Goal: Task Accomplishment & Management: Complete application form

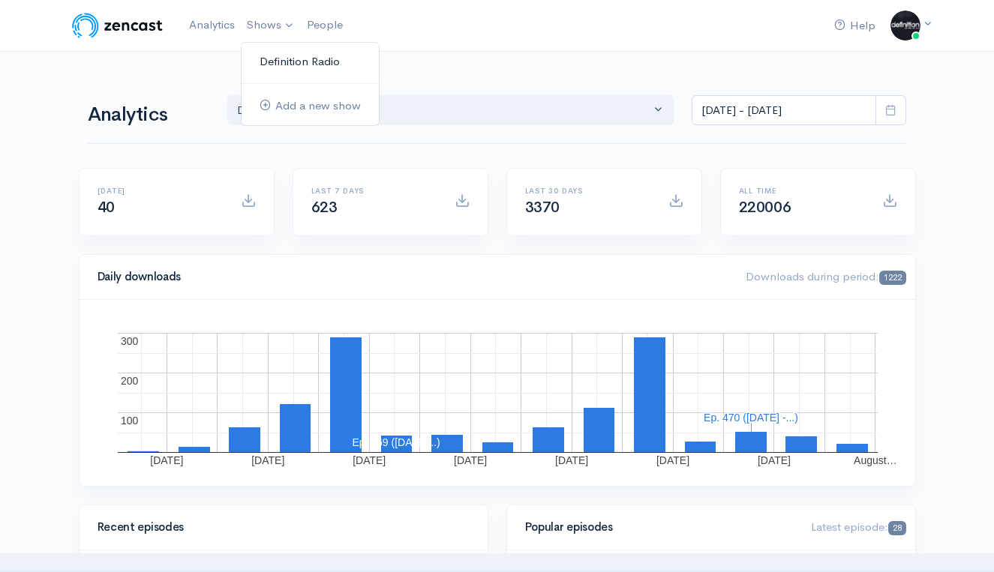
click at [289, 62] on link "Definition Radio" at bounding box center [310, 62] width 137 height 26
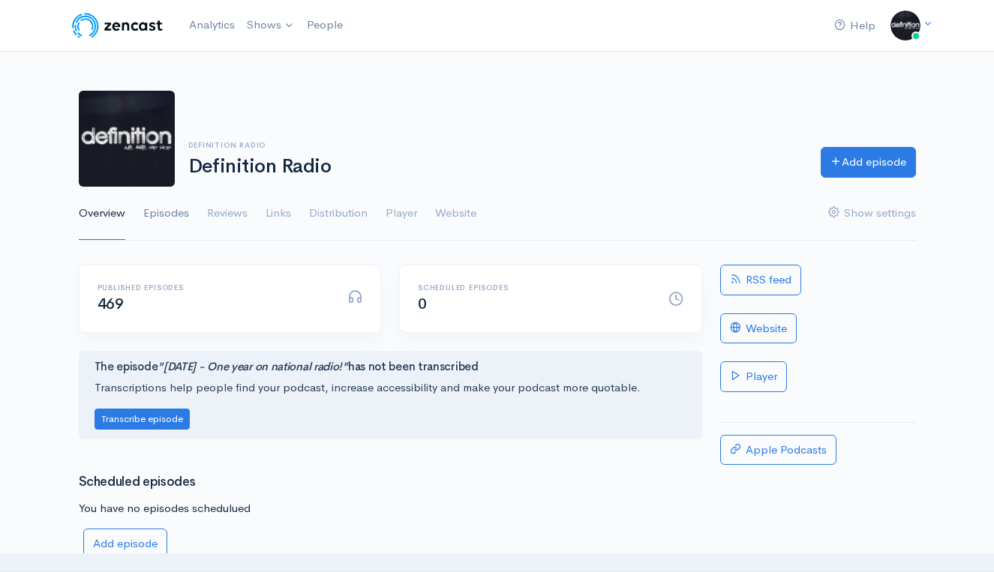
click at [176, 211] on link "Episodes" at bounding box center [166, 214] width 46 height 54
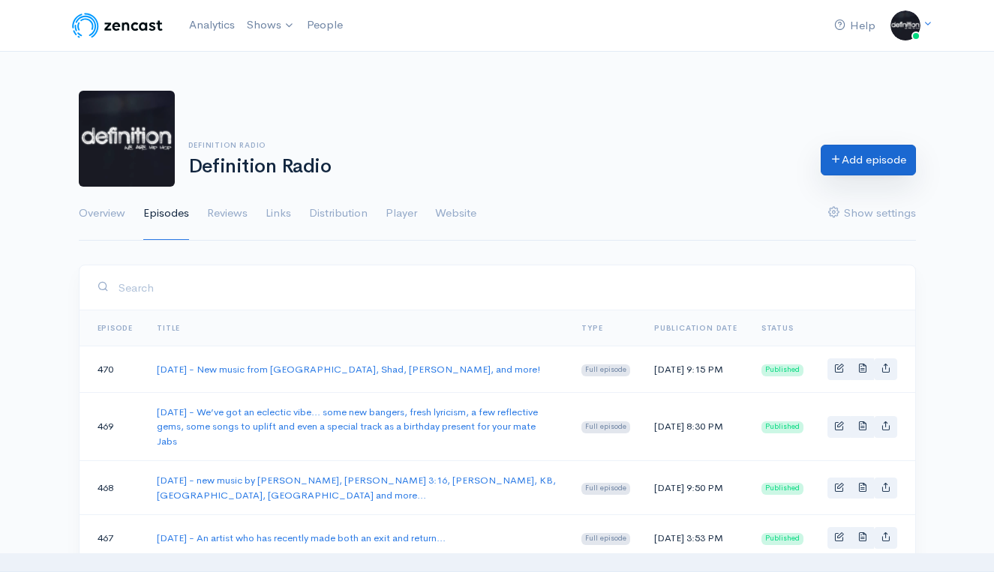
click at [875, 161] on link "Add episode" at bounding box center [868, 160] width 95 height 31
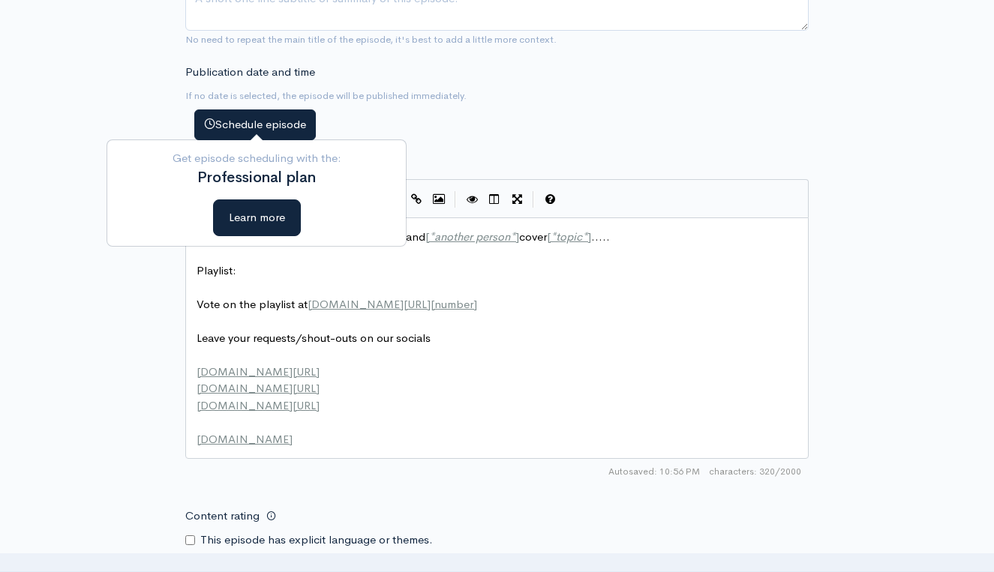
scroll to position [572, 0]
click at [295, 297] on span "Vote on the playlist at www.definitionradio.com/show/ [ number ]" at bounding box center [337, 304] width 281 height 14
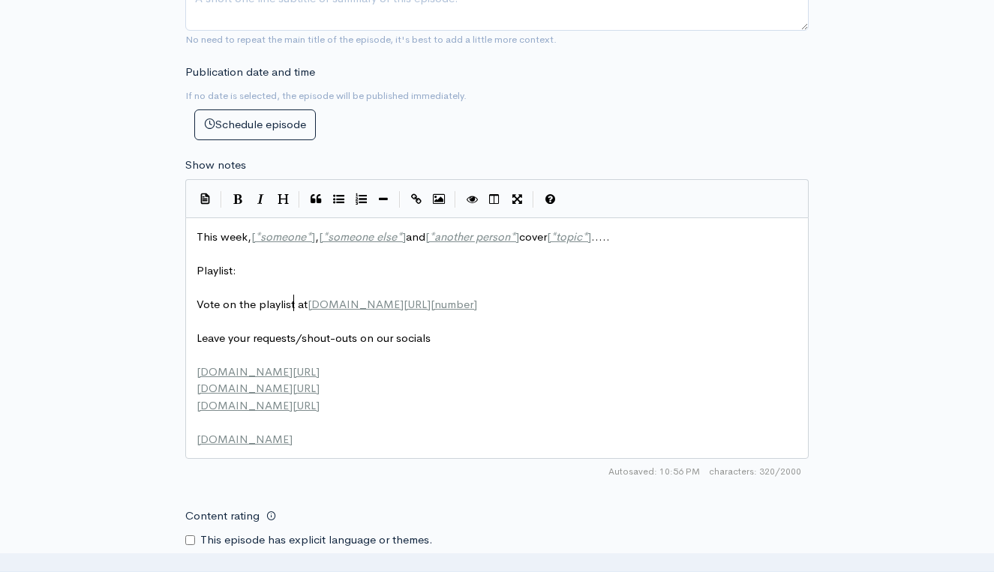
scroll to position [2, 0]
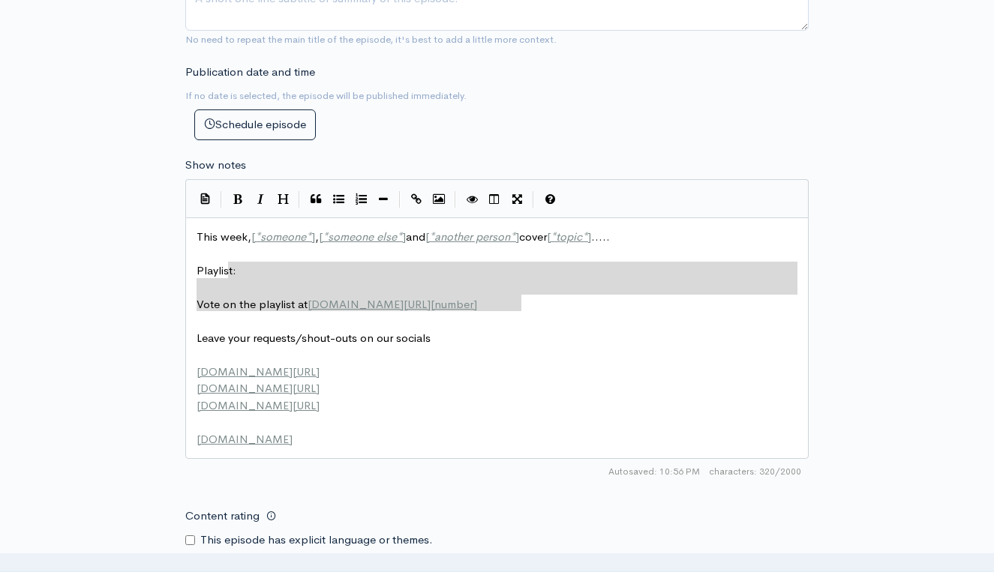
type textarea "This week, [*someone*], [*someone else*] and [*another person*] cover [*topic*]…"
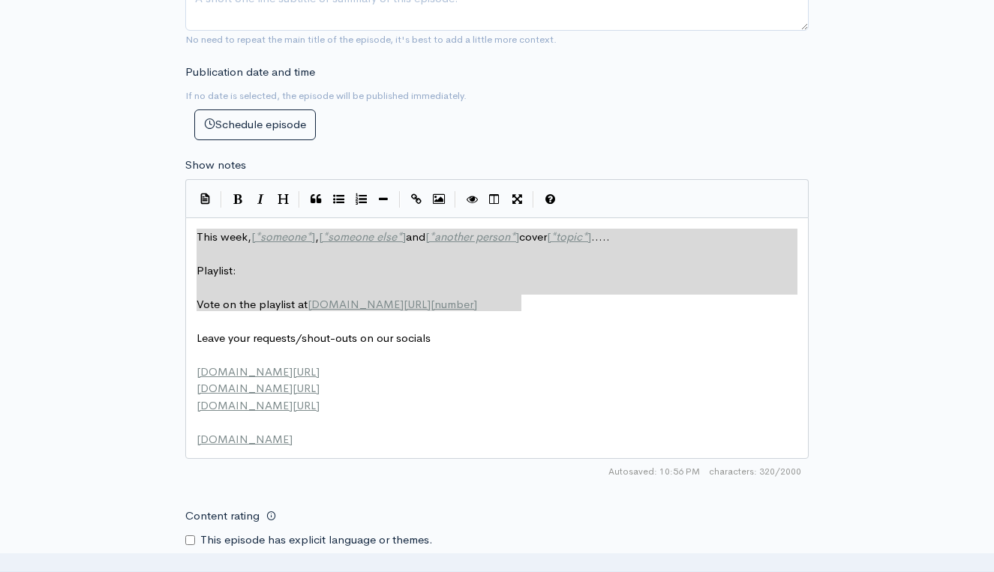
drag, startPoint x: 534, startPoint y: 295, endPoint x: 44, endPoint y: 215, distance: 496.2
paste textarea
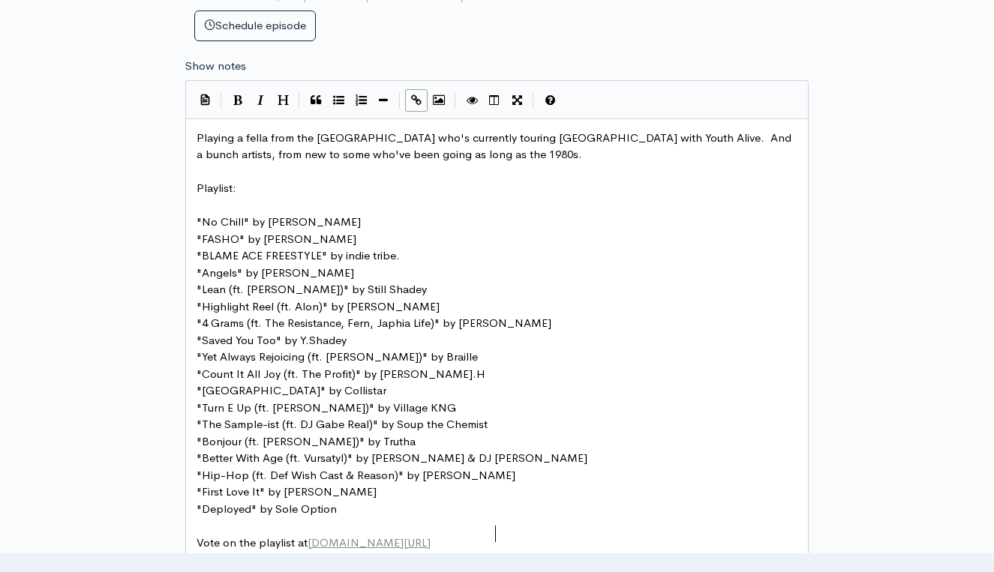
click at [391, 134] on span "Playing a fella from the UK who's currently touring Australia with Youth Alive.…" at bounding box center [496, 147] width 598 height 32
type textarea "currently"
click at [452, 165] on pre "​" at bounding box center [497, 172] width 607 height 17
click at [362, 131] on span "Playing a fella from the UK who's touring Australia with Youth Alive. And a bun…" at bounding box center [495, 147] width 596 height 32
type textarea "been"
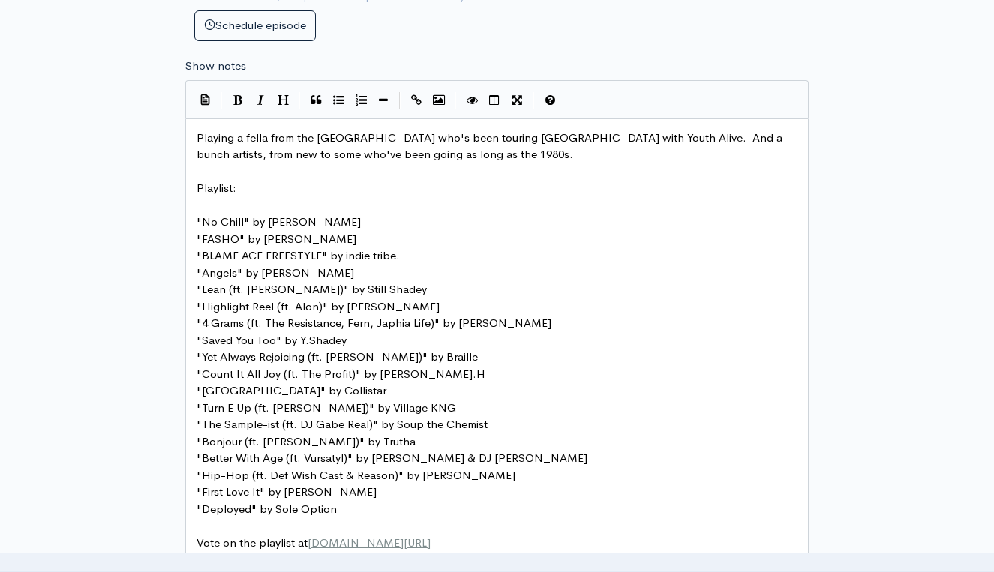
click at [473, 164] on pre "​" at bounding box center [497, 172] width 607 height 17
click at [637, 131] on span "Playing a fella from the UK who's been touring Australia with Youth Alive. And …" at bounding box center [491, 147] width 589 height 32
type textarea "of"
click at [675, 169] on pre "​" at bounding box center [497, 172] width 607 height 17
type textarea "Playing a fella from the UK who's been touring Australia"
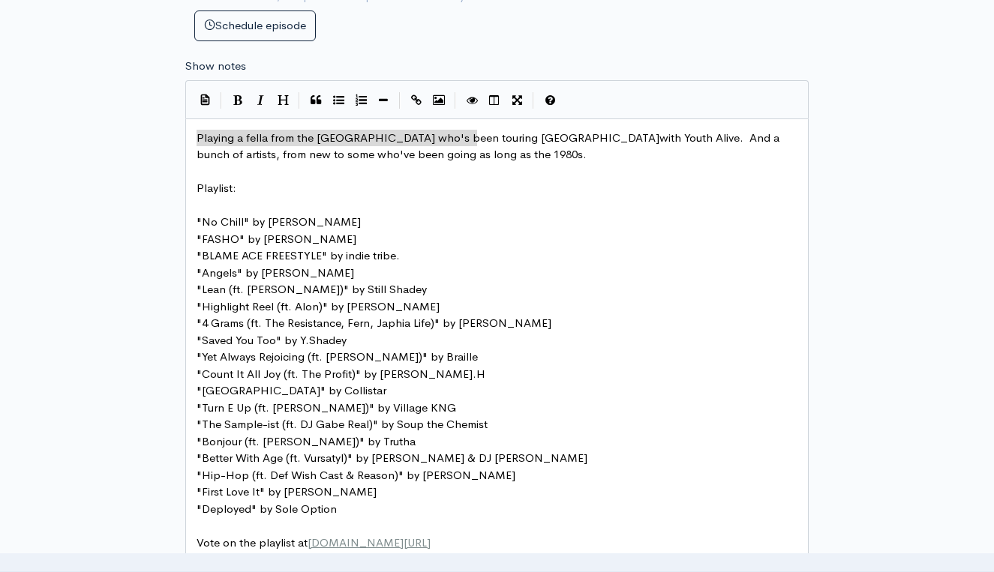
drag, startPoint x: 478, startPoint y: 130, endPoint x: 127, endPoint y: 121, distance: 351.1
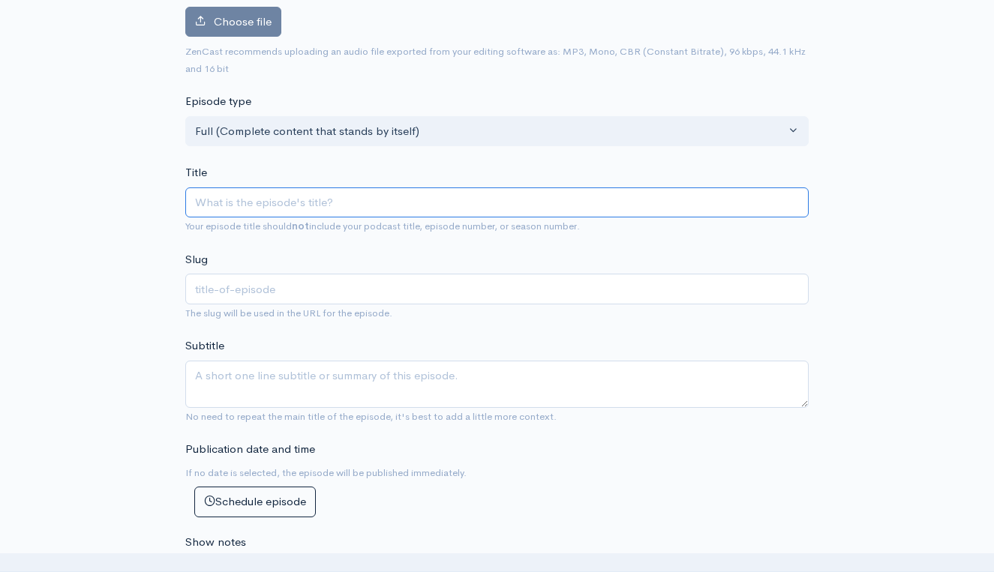
click at [300, 206] on input "Title" at bounding box center [496, 203] width 623 height 31
type input "2"
type input "20"
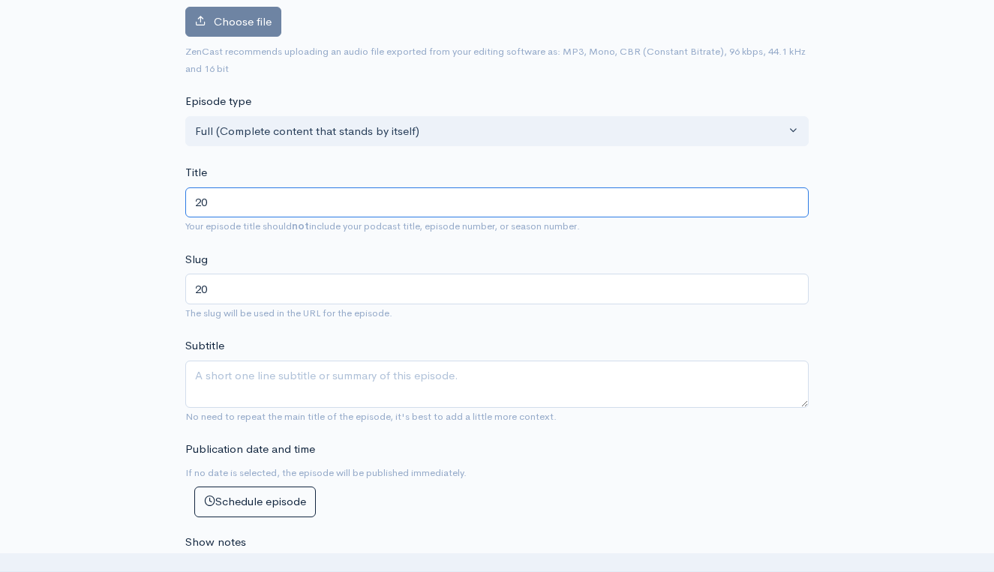
type input "202"
type input "2025"
type input "2025/8"
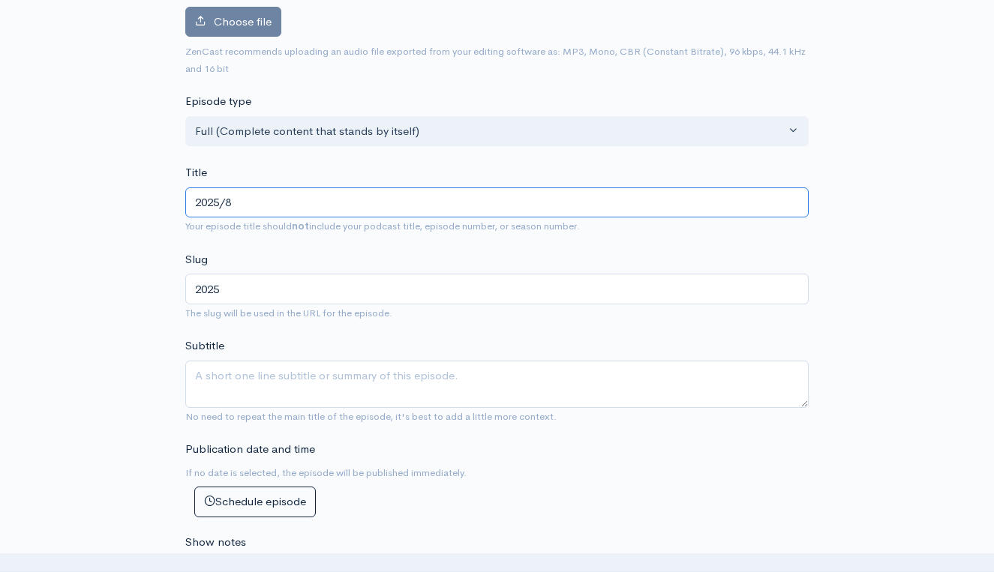
type input "20258"
type input "2025/8/1"
type input "202581"
type input "2025/8/16"
type input "2025816"
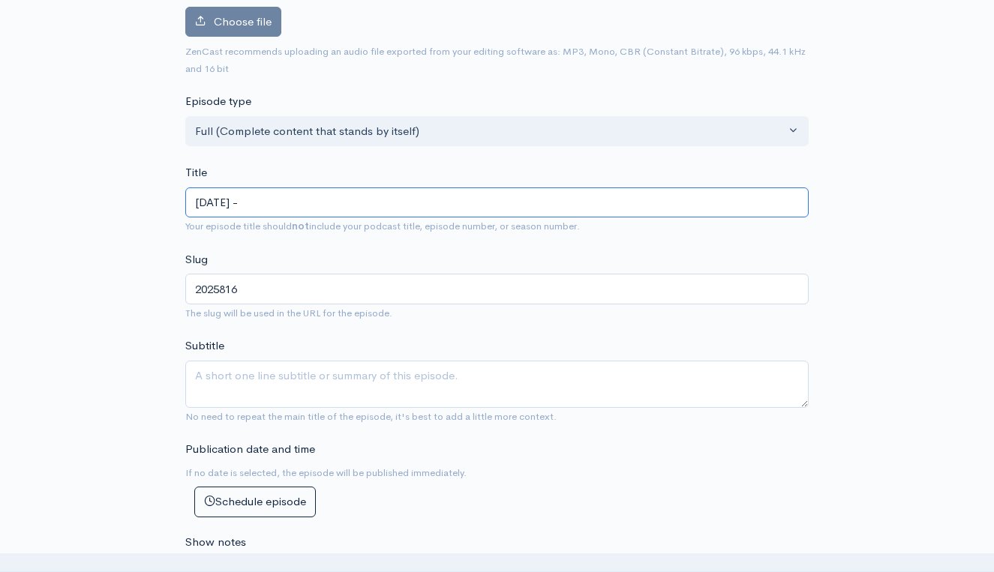
paste input "Playing a fella from the UK who's been touring Australia"
type input "2025/8/16 - Playing a fella from the UK who's been touring Australia"
type input "2025816-playing-a-fella-from-the-uk-whos-been-touring-australia"
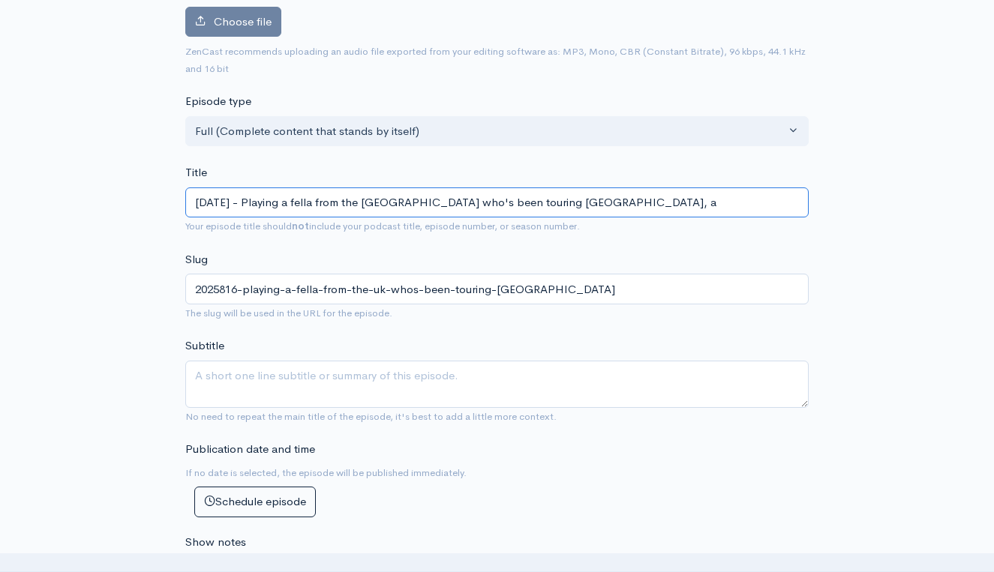
type input "2025/8/16 - Playing a fella from the UK who's been touring Australia, an"
type input "2025816-playing-a-fella-from-the-uk-whos-been-touring-australia-an"
type input "2025/8/16 - Playing a fella from the UK who's been touring Australia, and"
type input "2025816-playing-a-fella-from-the-uk-whos-been-touring-australia-and"
type input "2025/8/16 - Playing a fella from the UK who's been touring Australia, and t"
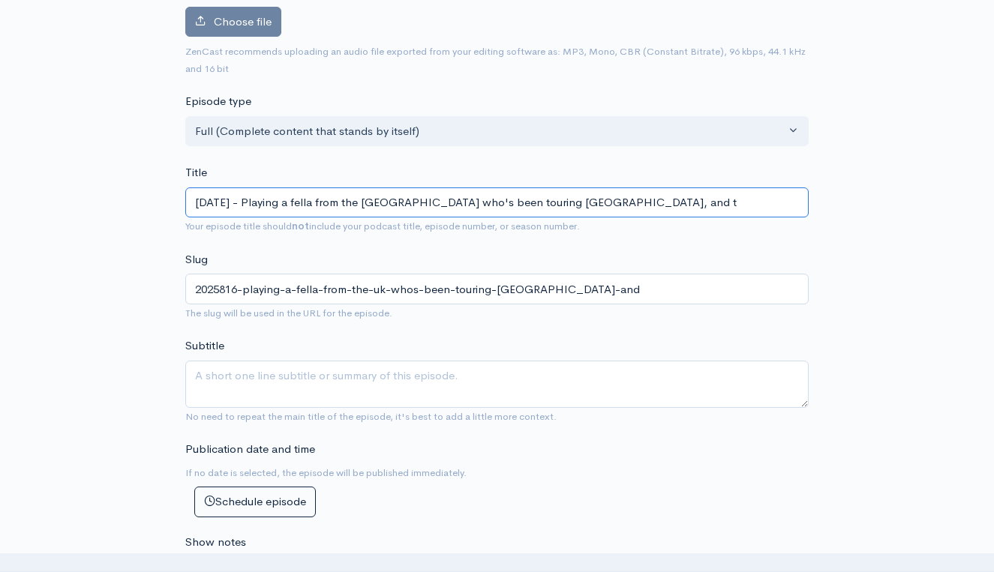
type input "2025816-playing-a-fella-from-the-uk-whos-been-touring-australia-and-t"
type input "2025/8/16 - Playing a fella from the UK who's been touring Australia, and"
type input "2025816-playing-a-fella-from-the-uk-whos-been-touring-australia-and"
type input "2025/8/16 - Playing a fella from the UK who's been touring Australia, and a"
type input "2025816-playing-a-fella-from-the-uk-whos-been-touring-australia-and-a"
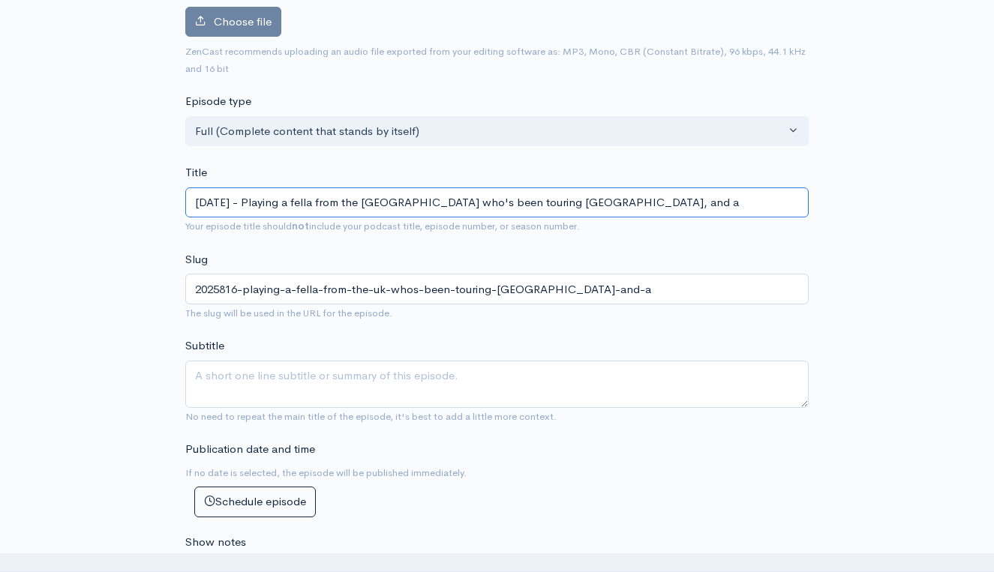
type input "2025/8/16 - Playing a fella from the UK who's been touring Australia, and"
type input "2025816-playing-a-fella-from-the-uk-whos-been-touring-australia-and"
type input "2025/8/16 - Playing a fella from the UK who's been touring Australia, and n"
type input "2025816-playing-a-fella-from-the-uk-whos-been-touring-australia-and-n"
type input "2025/8/16 - Playing a fella from the UK who's been touring Australia, and"
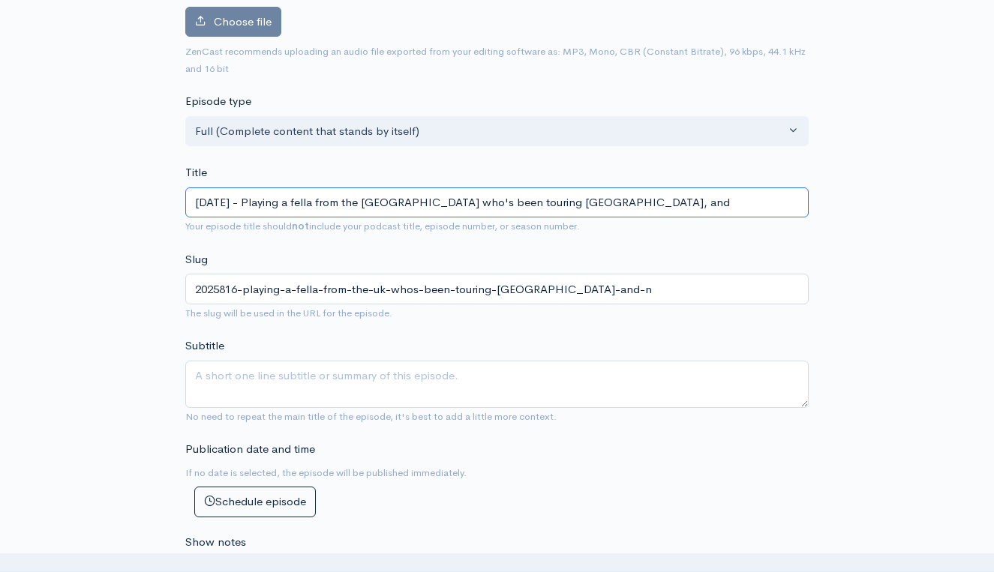
type input "2025816-playing-a-fella-from-the-uk-whos-been-touring-australia-and"
type input "2025/8/16 - Playing a fella from the UK who's been touring Australia, and o"
type input "2025816-playing-a-fella-from-the-uk-whos-been-touring-australia-and-o"
type input "2025/8/16 - Playing a fella from the UK who's been touring Australia, and oth"
type input "2025816-playing-a-fella-from-the-uk-whos-been-touring-australia-and-oth"
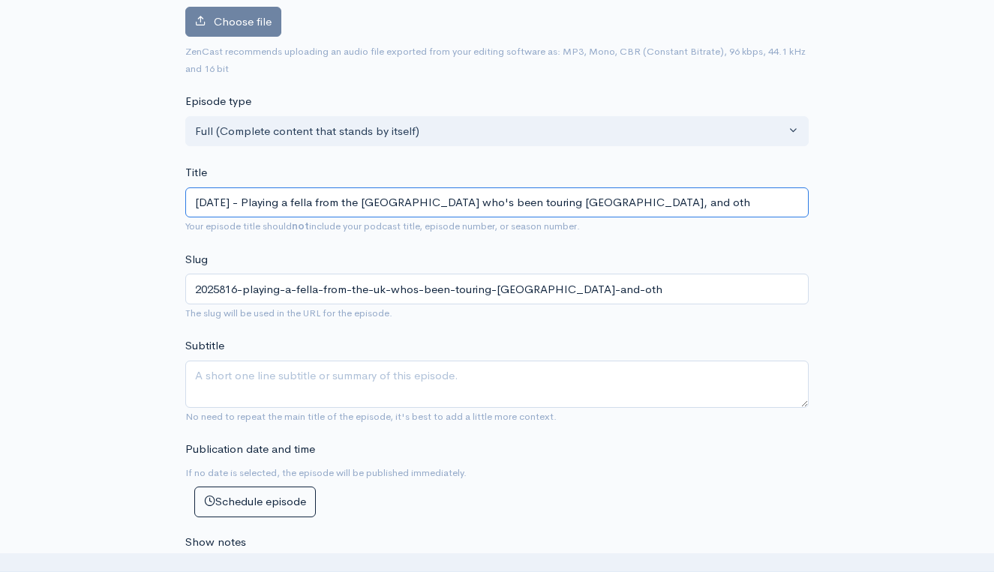
type input "2025/8/16 - Playing a fella from the UK who's been touring Australia, and othe"
type input "2025816-playing-a-fella-from-the-uk-whos-been-touring-australia-and-othe"
type input "2025/8/16 - Playing a fella from the UK who's been touring Australia, and other"
type input "2025816-playing-a-fella-from-the-uk-whos-been-touring-australia-and-other"
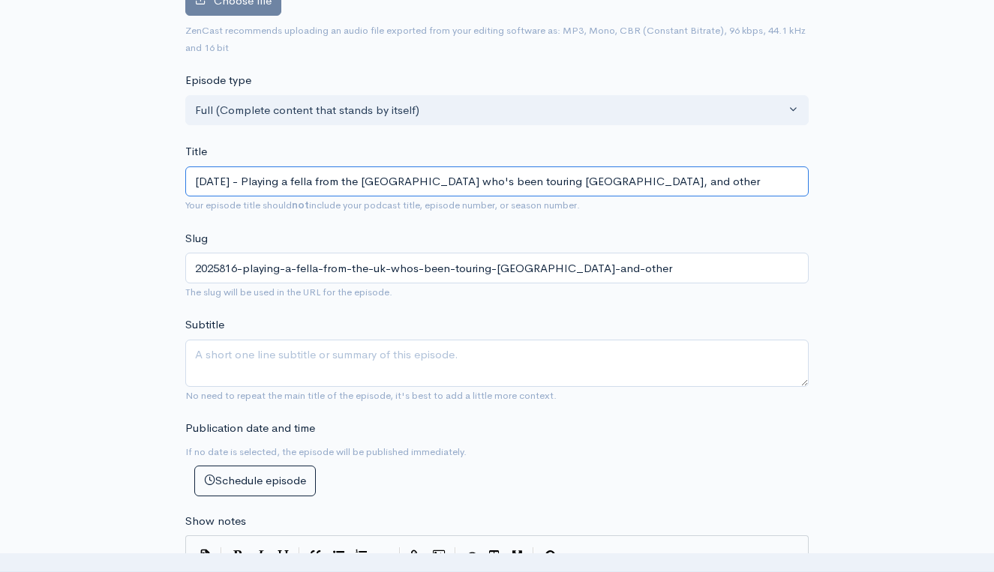
scroll to position [209, 0]
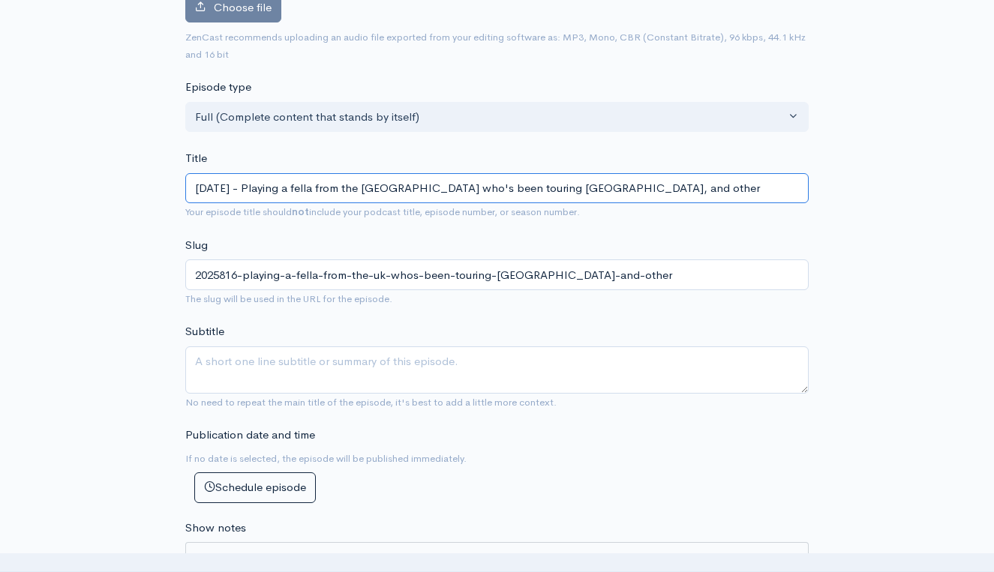
type input "2025/8/16 - Playing a fella from the UK who's been touring Australia, and othe"
type input "2025816-playing-a-fella-from-the-uk-whos-been-touring-australia-and-othe"
type input "2025/8/16 - Playing a fella from the UK who's been touring Australia, and oth"
type input "2025816-playing-a-fella-from-the-uk-whos-been-touring-australia-and-oth"
type input "2025/8/16 - Playing a fella from the UK who's been touring Australia, and ot"
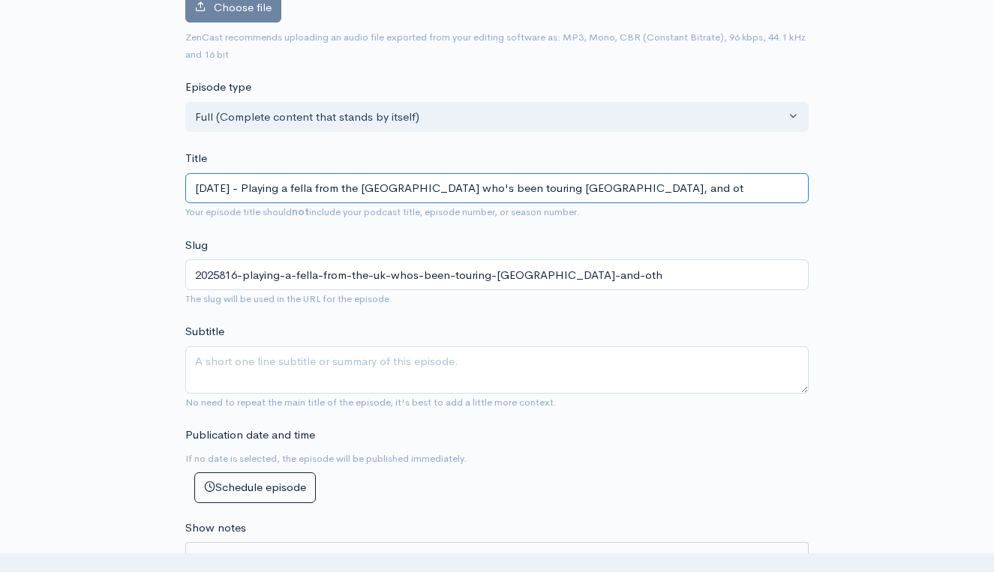
type input "2025816-playing-a-fella-from-the-uk-whos-been-touring-australia-and-ot"
type input "2025/8/16 - Playing a fella from the UK who's been touring Australia, and o"
type input "2025816-playing-a-fella-from-the-uk-whos-been-touring-australia-and-o"
type input "2025/8/16 - Playing a fella from the UK who's been touring Australia, and"
type input "2025816-playing-a-fella-from-the-uk-whos-been-touring-australia-and"
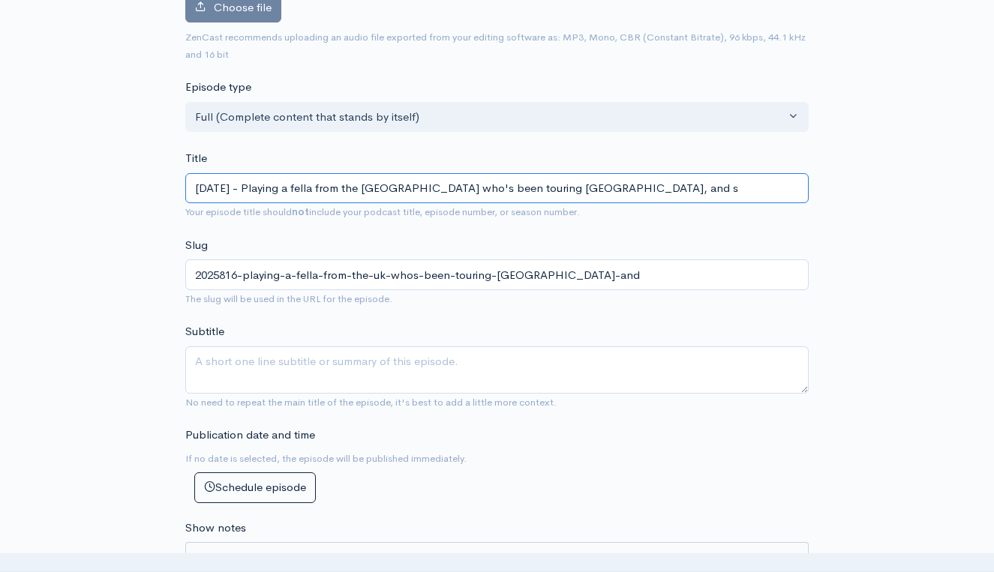
type input "2025/8/16 - Playing a fella from the UK who's been touring Australia, and so"
type input "2025816-playing-a-fella-from-the-uk-whos-been-touring-australia-and-so"
type input "2025/8/16 - Playing a fella from the UK who's been touring Australia, and some"
type input "2025816-playing-a-fella-from-the-uk-whos-been-touring-australia-and-some"
type input "2025/8/16 - Playing a fella from the UK who's been touring Australia, and some …"
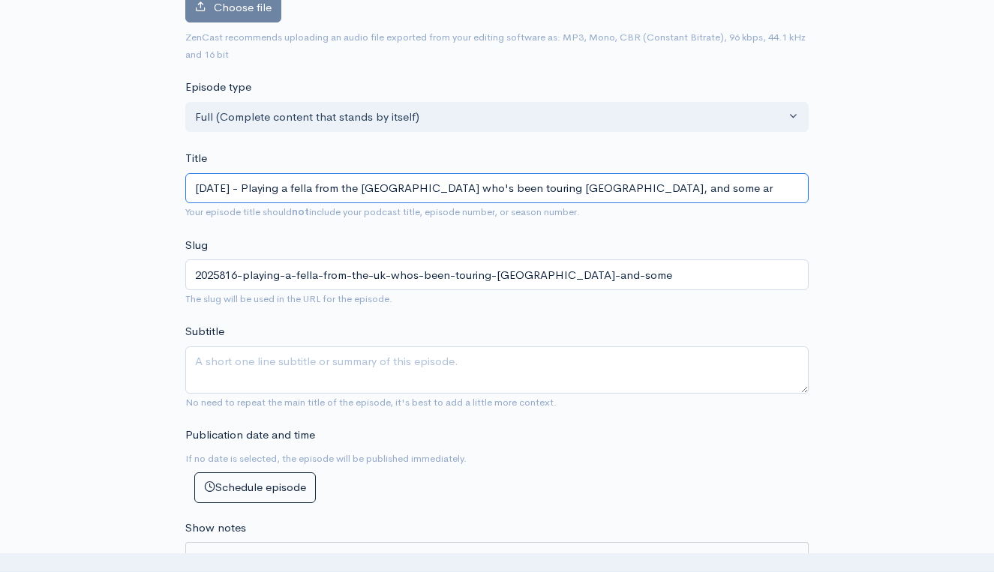
type input "2025816-playing-a-fella-from-the-uk-whos-been-touring-australia-and-some-ar"
type input "2025/8/16 - Playing a fella from the UK who's been touring Australia, and some …"
type input "2025816-playing-a-fella-from-the-uk-whos-been-touring-australia-and-some-art"
type input "2025/8/16 - Playing a fella from the UK who's been touring Australia, and some …"
type input "2025816-playing-a-fella-from-the-uk-whos-been-touring-australia-and-some-artis"
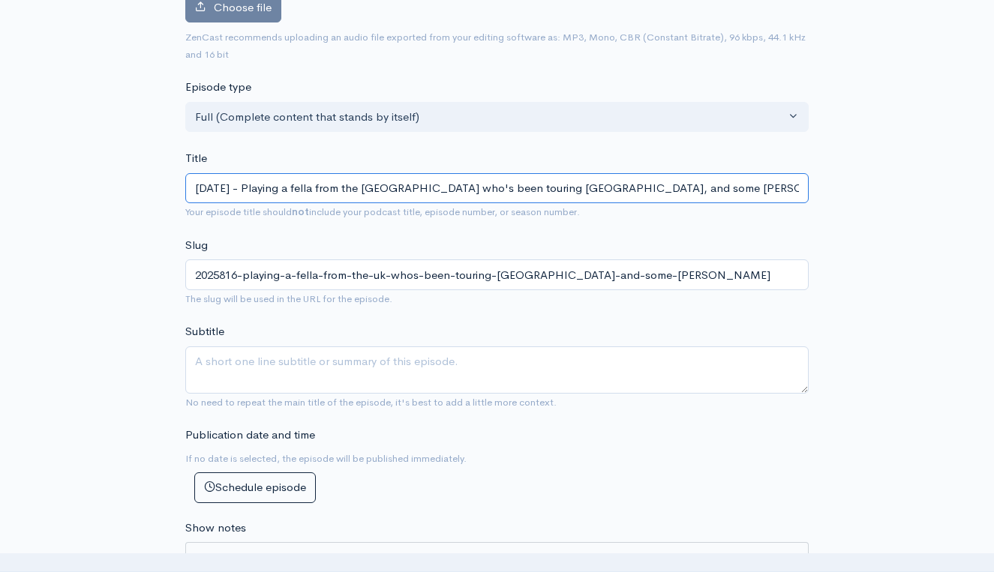
type input "2025/8/16 - Playing a fella from the UK who's been touring Australia, and some …"
type input "2025816-playing-a-fella-from-the-uk-whos-been-touring-australia-and-some-artist"
type input "2025/8/16 - Playing a fella from the UK who's been touring Australia, and some …"
type input "2025816-playing-a-fella-from-the-uk-whos-been-touring-australia-and-some-artists"
type input "2025/8/16 - Playing a fella from the UK who's been touring Australia, and some …"
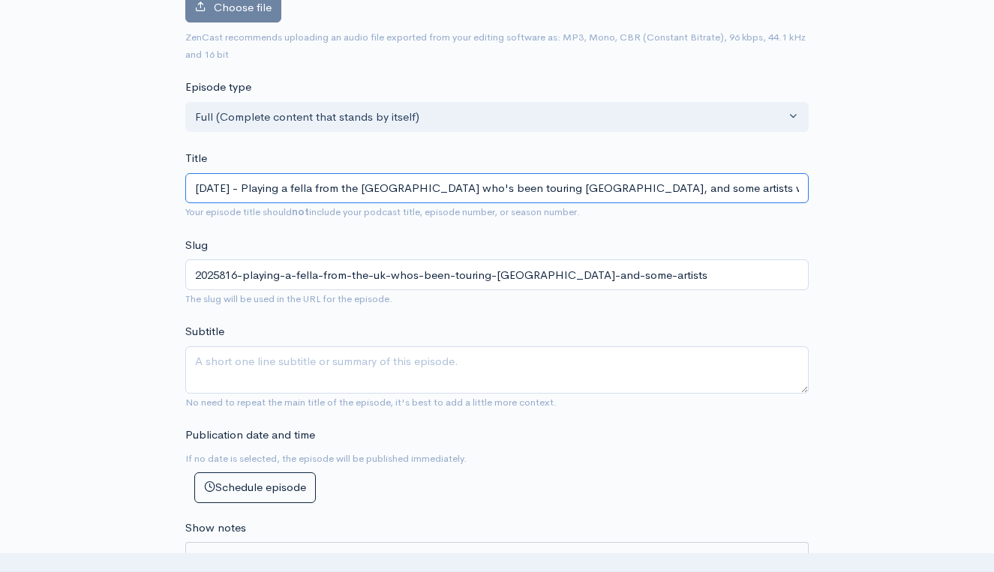
type input "2025816-playing-a-fella-from-the-uk-whos-been-touring-australia-and-some-artist…"
type input "2025/8/16 - Playing a fella from the UK who's been touring Australia, and some …"
type input "2025816-playing-a-fella-from-the-uk-whos-been-touring-australia-and-some-artist…"
type input "2025/8/16 - Playing a fella from the UK who's been touring Australia, and some …"
type input "2025816-playing-a-fella-from-the-uk-whos-been-touring-australia-and-some-artist…"
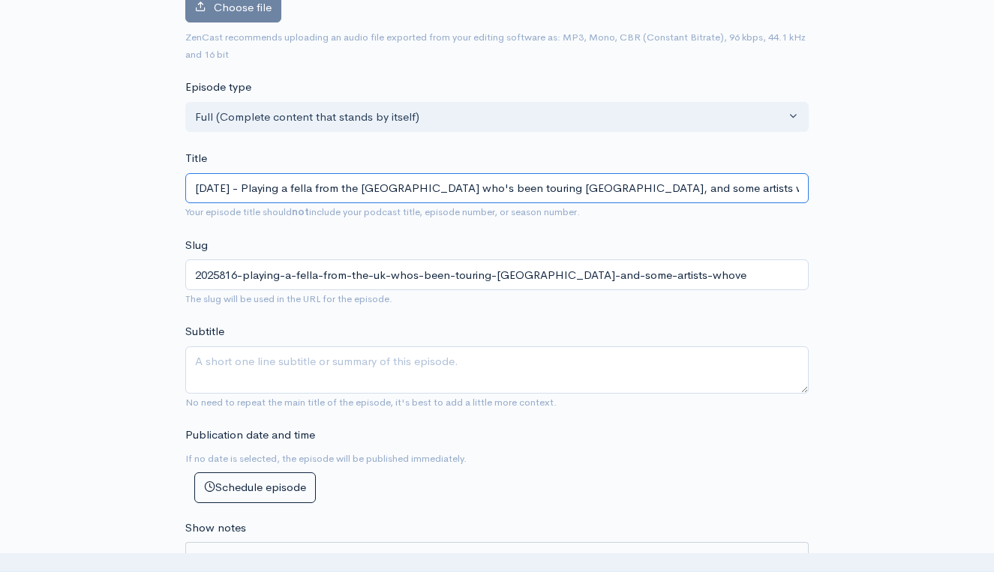
type input "2025/8/16 - Playing a fella from the UK who's been touring Australia, and some …"
type input "2025816-playing-a-fella-from-the-uk-whos-been-touring-australia-and-some-artist…"
type input "2025/8/16 - Playing a fella from the UK who's been touring Australia, and some …"
type input "2025816-playing-a-fella-from-the-uk-whos-been-touring-australia-and-some-artist…"
type input "2025/8/16 - Playing a fella from the UK who's been touring Australia, and some …"
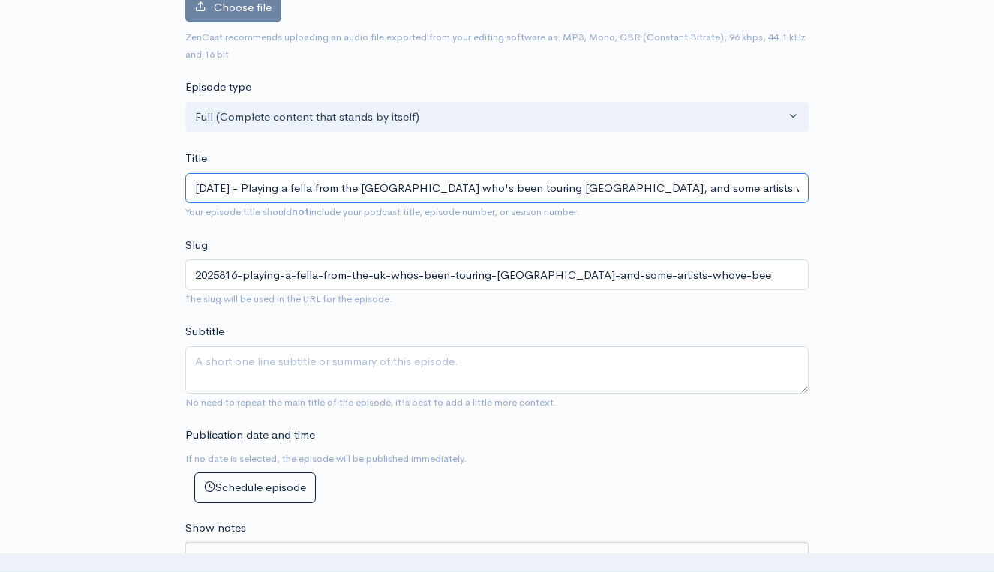
type input "2025816-playing-a-fella-from-the-uk-whos-been-touring-australia-and-some-artist…"
type input "2025/8/16 - Playing a fella from the UK who's been touring Australia, and some …"
type input "2025816-playing-a-fella-from-the-uk-whos-been-touring-australia-and-some-artist…"
type input "2025/8/16 - Playing a fella from the UK who's been touring Australia, and some …"
type input "2025816-playing-a-fella-from-the-uk-whos-been-touring-australia-and-some-artist…"
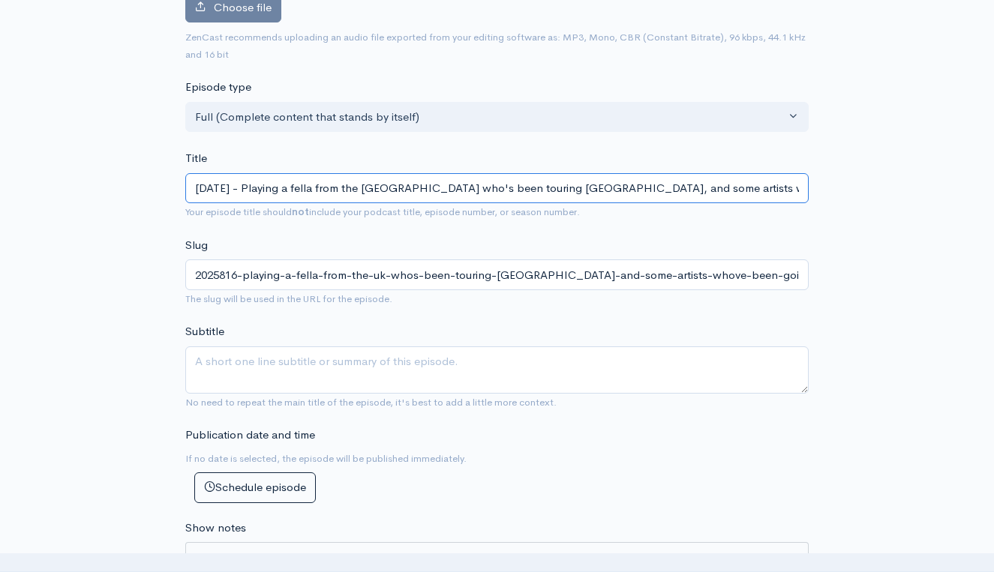
type input "2025/8/16 - Playing a fella from the UK who's been touring Australia, and some …"
type input "2025816-playing-a-fella-from-the-uk-whos-been-touring-australia-and-some-artist…"
type input "2025/8/16 - Playing a fella from the UK who's been touring Australia, and some …"
type input "2025816-playing-a-fella-from-the-uk-whos-been-touring-australia-and-some-artist…"
type input "2025/8/16 - Playing a fella from the UK who's been touring Australia, and some …"
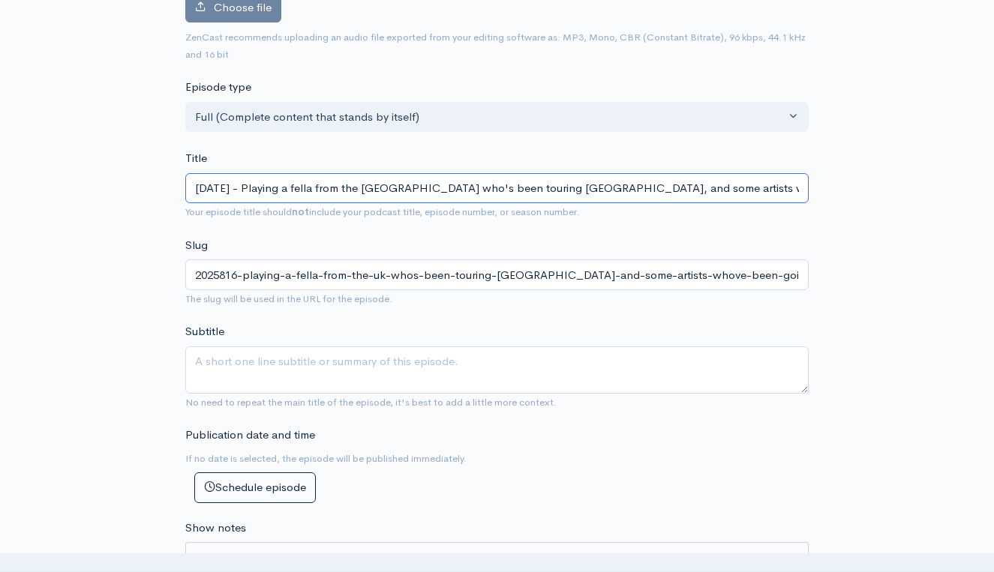
type input "2025816-playing-a-fella-from-the-uk-whos-been-touring-australia-and-some-artist…"
type input "2025/8/16 - Playing a fella from the UK who's been touring Australia, and some …"
type input "2025816-playing-a-fella-from-the-uk-whos-been-touring-australia-and-some-artist…"
type input "2025/8/16 - Playing a fella from the UK who's been touring Australia, and some …"
type input "2025816-playing-a-fella-from-the-uk-whos-been-touring-australia-and-some-artist…"
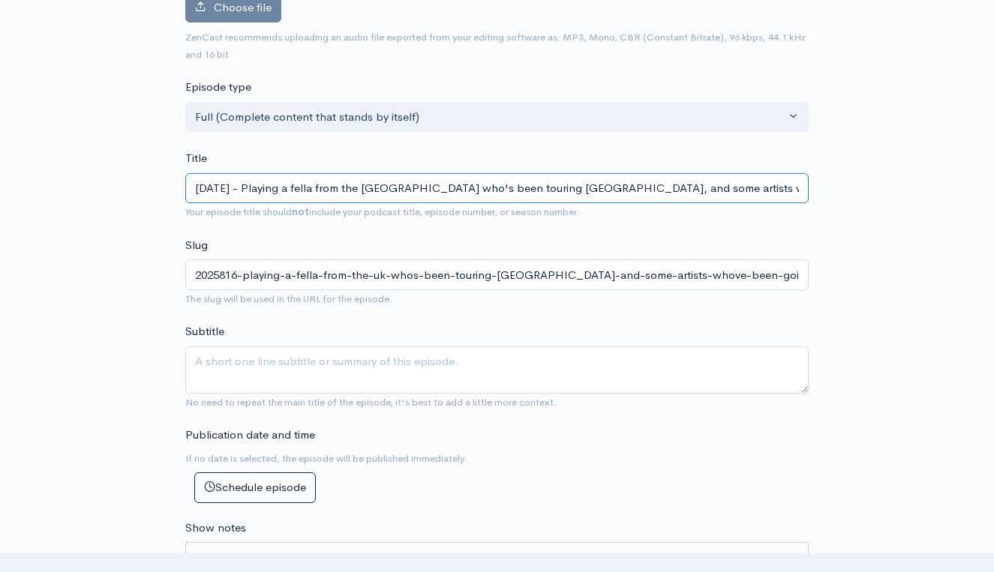
type input "2025/8/16 - Playing a fella from the UK who's been touring Australia, and some …"
type input "2025816-playing-a-fella-from-the-uk-whos-been-touring-australia-and-some-artist…"
type input "2025/8/16 - Playing a fella from the UK who's been touring Australia, and some …"
type input "2025816-playing-a-fella-from-the-uk-whos-been-touring-australia-and-some-artist…"
type input "2025/8/16 - Playing a fella from the UK who's been touring Australia, and some …"
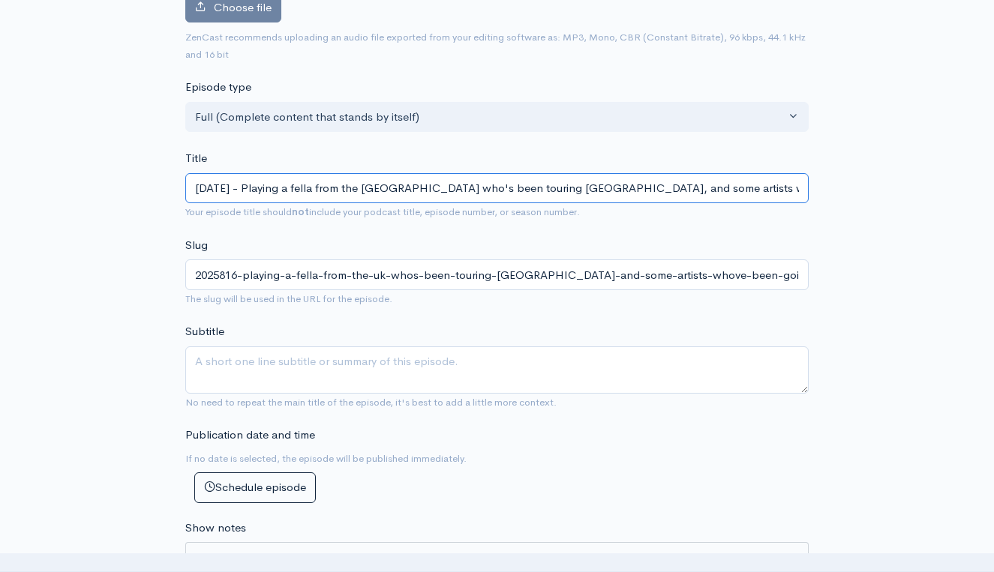
type input "2025816-playing-a-fella-from-the-uk-whos-been-touring-australia-and-some-artist…"
type input "2025/8/16 - Playing a fella from the UK who's been touring Australia, and some …"
type input "2025816-playing-a-fella-from-the-uk-whos-been-touring-australia-and-some-artist…"
type input "2025/8/16 - Playing a fella from the UK who's been touring Australia, and some …"
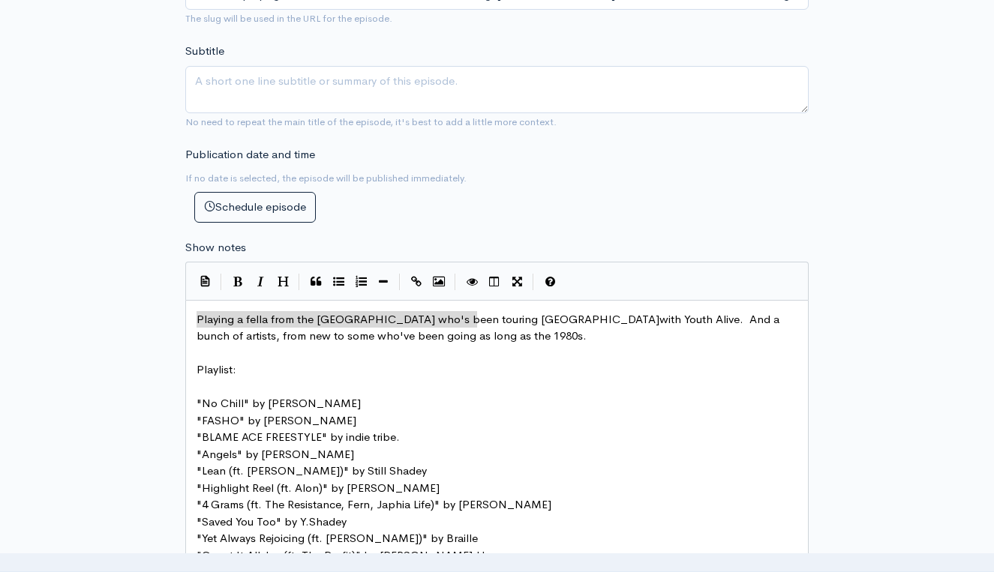
scroll to position [522, 0]
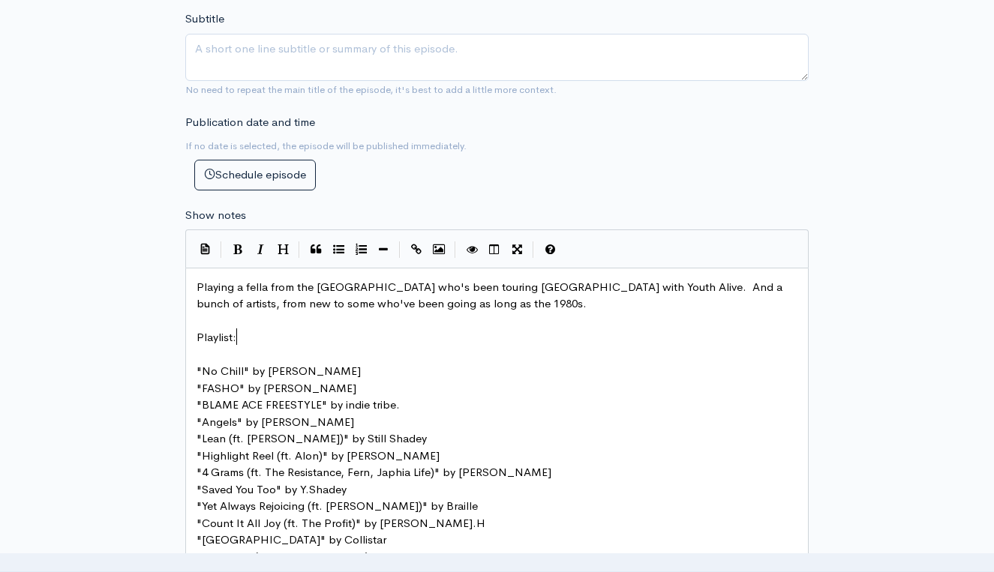
click at [626, 332] on pre "Playlist:" at bounding box center [497, 337] width 607 height 17
click at [731, 280] on span "Playing a fella from the UK who's been touring Australia with Youth Alive. And …" at bounding box center [491, 296] width 589 height 32
click at [685, 313] on pre "​" at bounding box center [497, 321] width 607 height 17
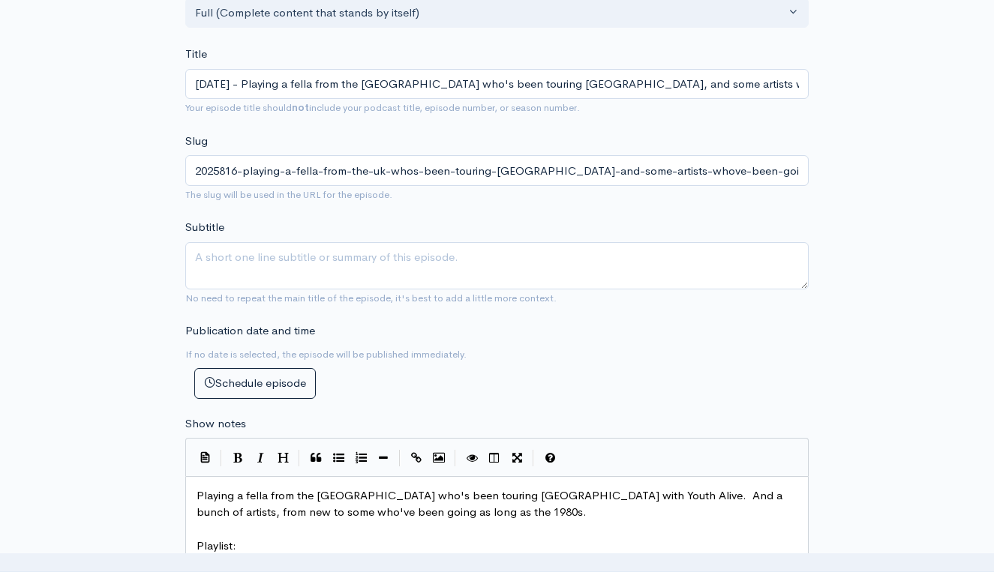
scroll to position [320, 0]
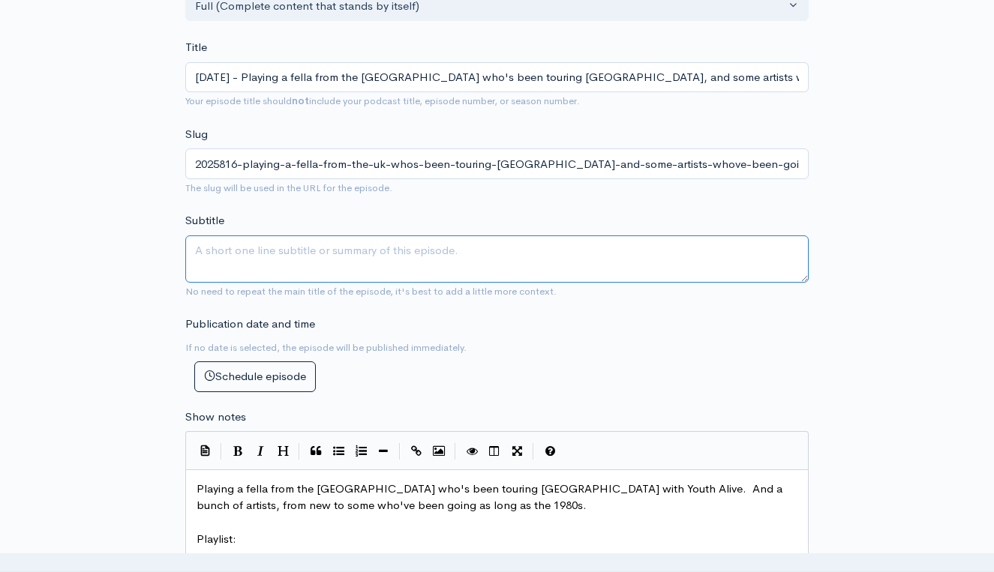
click at [297, 261] on textarea "Subtitle" at bounding box center [496, 259] width 623 height 47
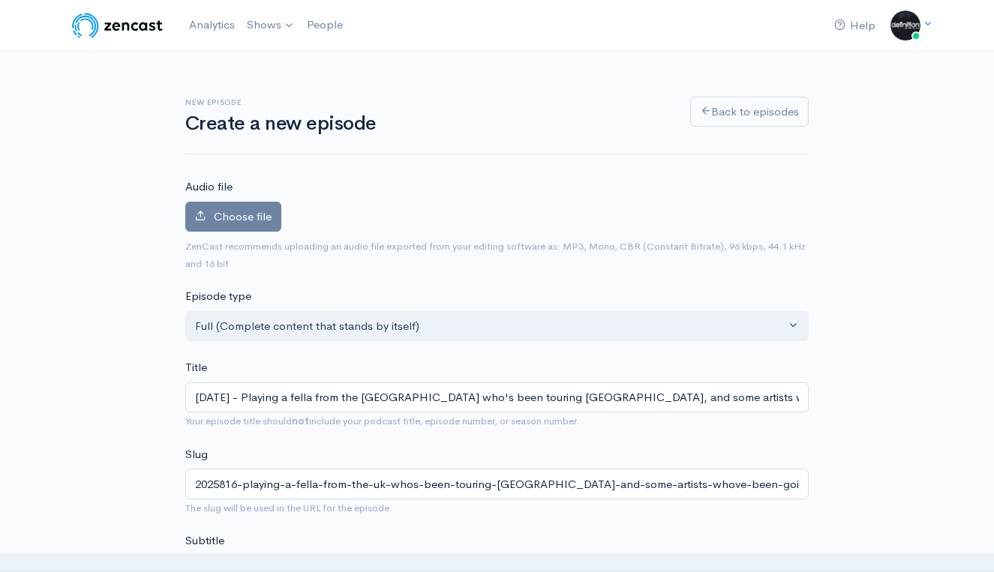
scroll to position [0, 0]
type textarea "Real hip hop by Christian artists"
click at [251, 218] on span "Choose file" at bounding box center [243, 216] width 58 height 14
click at [0, 0] on input "Choose file" at bounding box center [0, 0] width 0 height 0
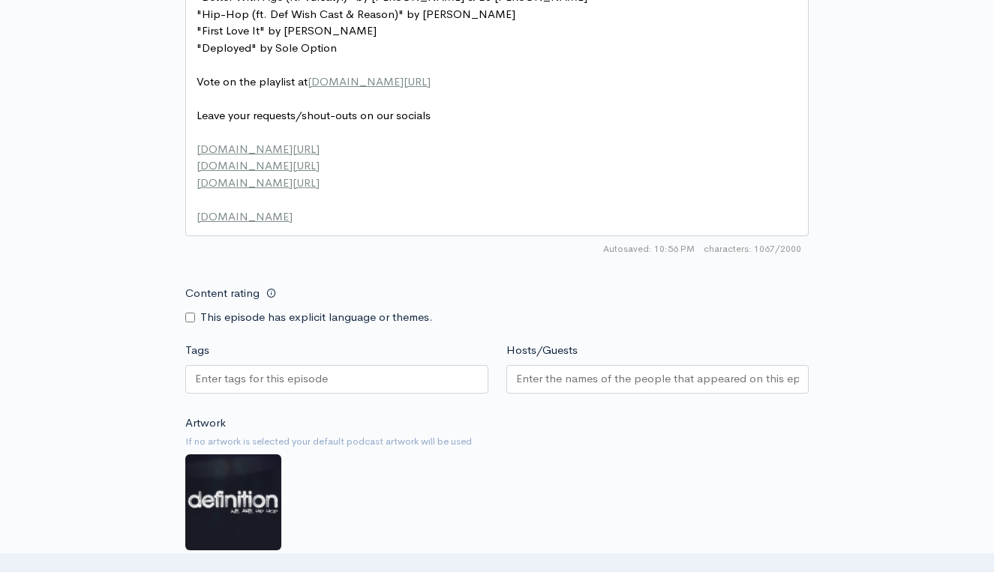
scroll to position [1253, 0]
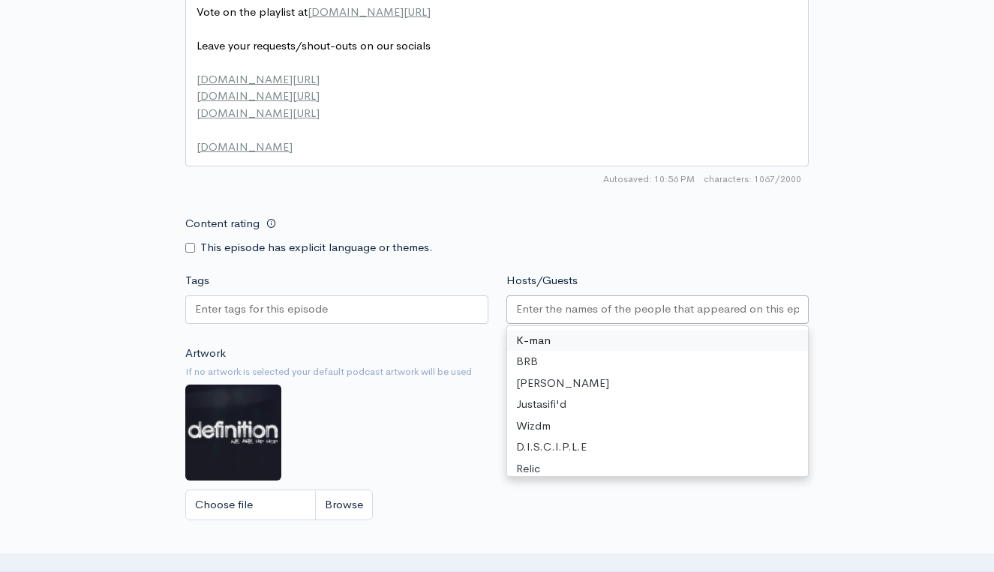
click at [611, 301] on input "Hosts/Guests" at bounding box center [658, 309] width 284 height 17
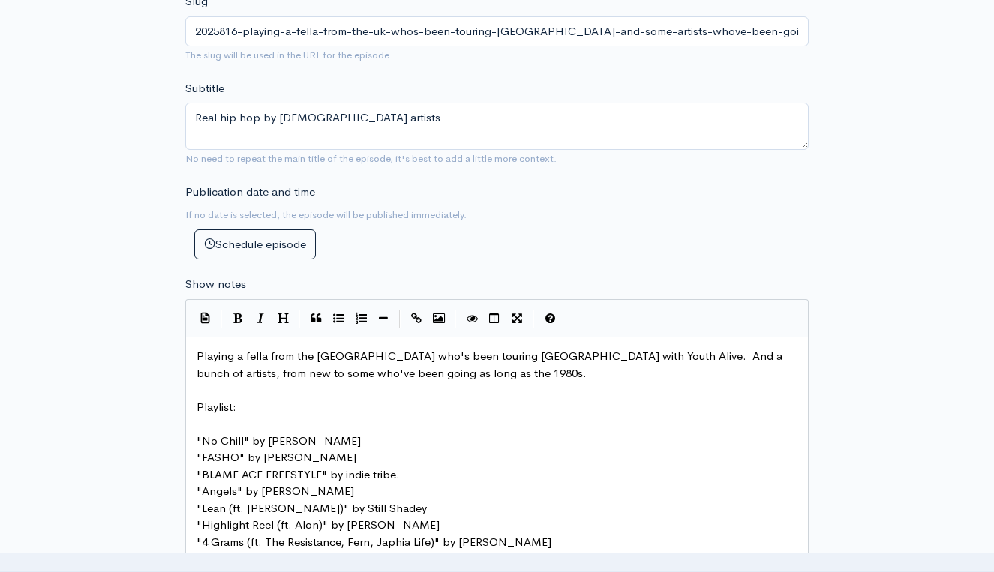
scroll to position [548, 0]
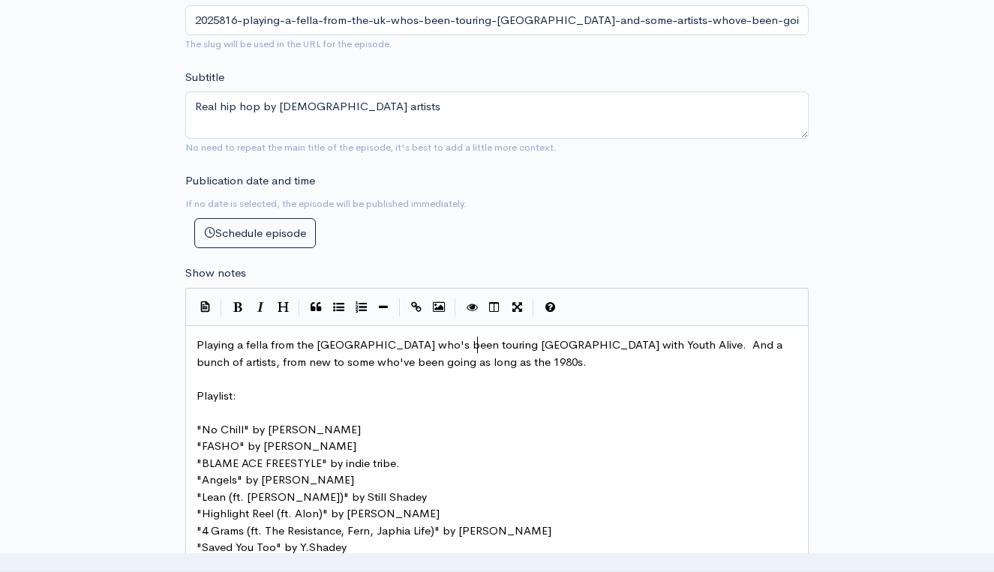
click at [478, 338] on span "Playing a fella from the UK who's been touring Australia with Youth Alive. And …" at bounding box center [491, 354] width 589 height 32
type textarea "this month"
click at [534, 371] on pre "​" at bounding box center [497, 379] width 607 height 17
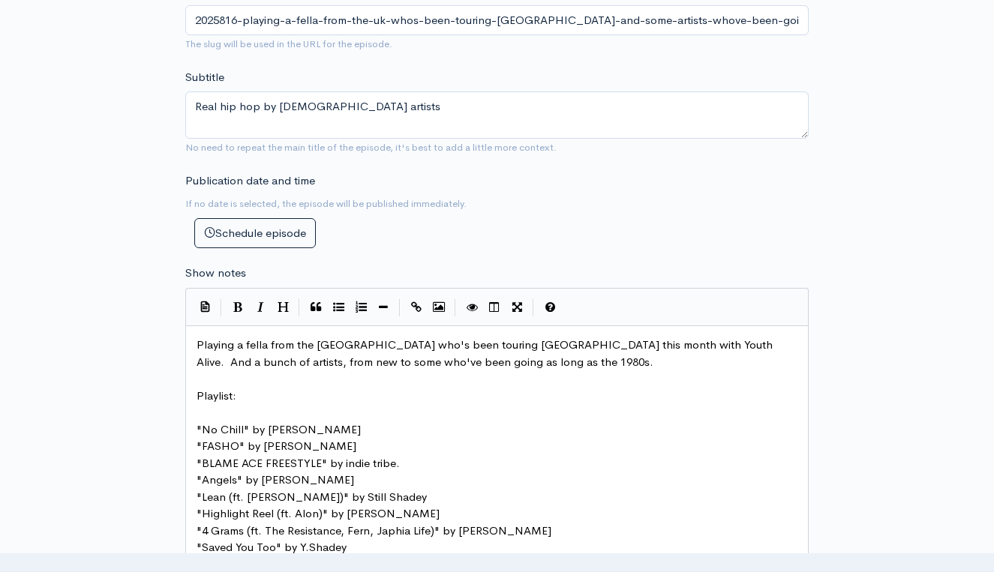
click at [626, 338] on span "Playing a fella from the UK who's been touring Australia this month with Youth …" at bounding box center [486, 354] width 579 height 32
click at [502, 337] on pre "Playing a fella from the UK who's been touring Australia this month with Youth …" at bounding box center [497, 354] width 607 height 34
click at [492, 371] on pre "​" at bounding box center [497, 379] width 607 height 17
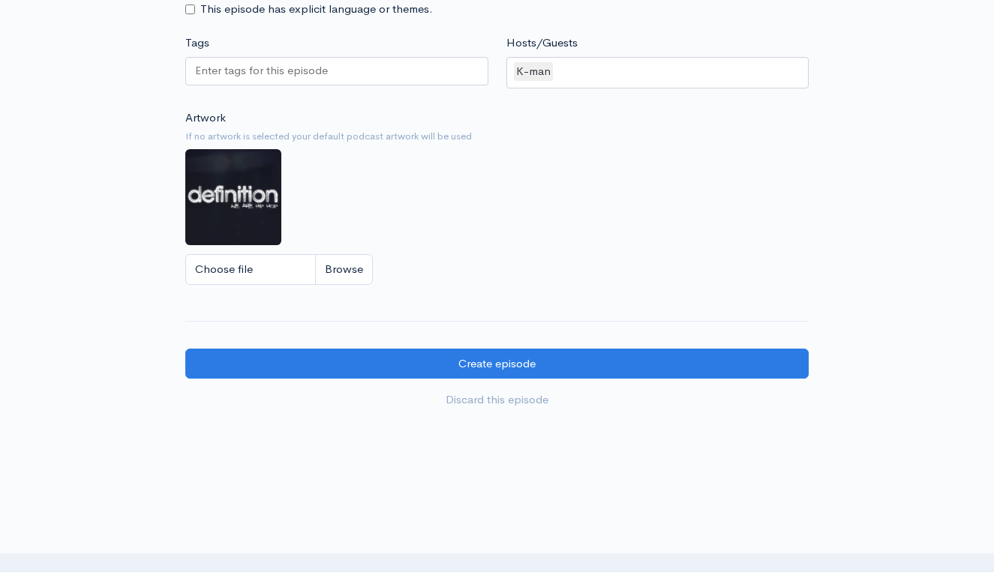
scroll to position [1525, 0]
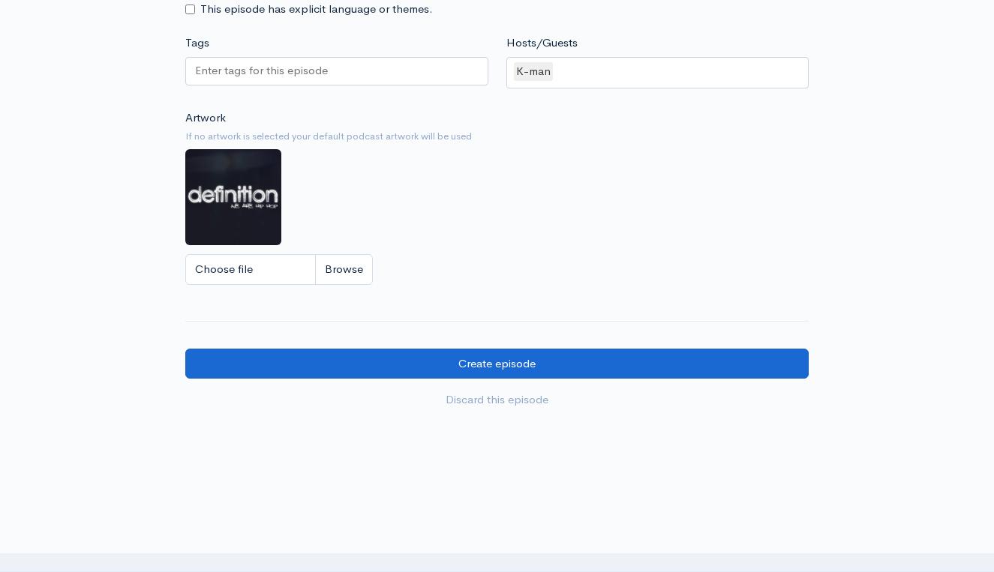
click at [509, 349] on input "Create episode" at bounding box center [496, 364] width 623 height 31
